Goal: Task Accomplishment & Management: Use online tool/utility

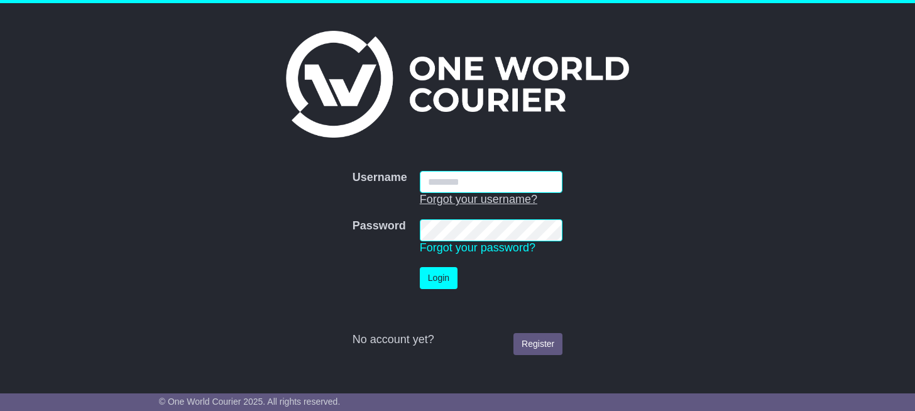
type input "**********"
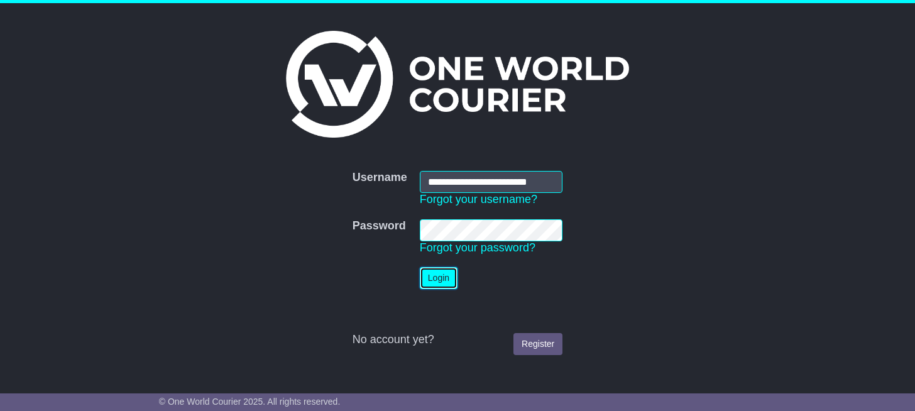
click at [439, 280] on button "Login" at bounding box center [439, 278] width 38 height 22
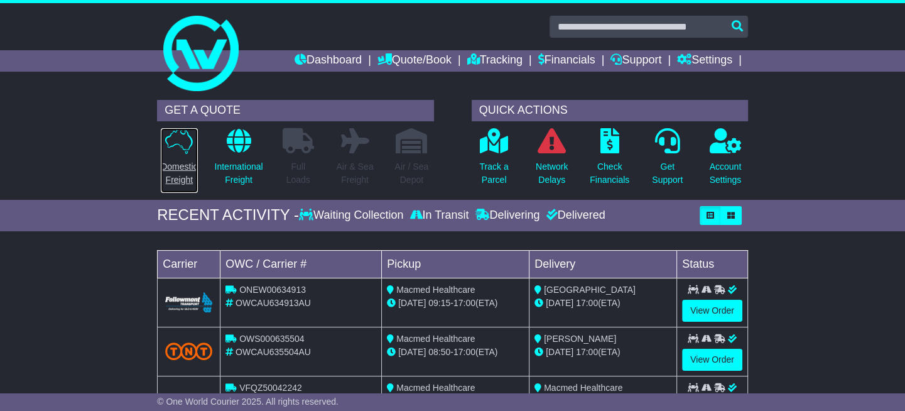
click at [181, 170] on p "Domestic Freight" at bounding box center [179, 173] width 36 height 26
